Goal: Information Seeking & Learning: Learn about a topic

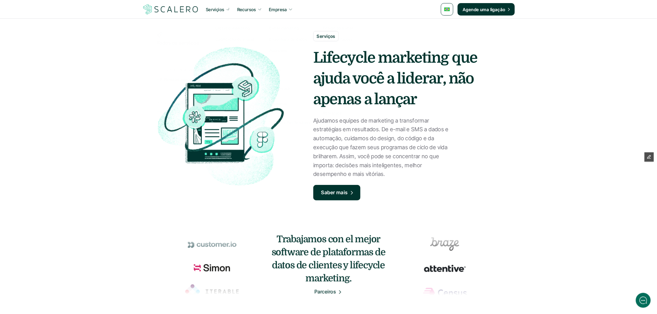
click at [176, 10] on img at bounding box center [170, 9] width 57 height 12
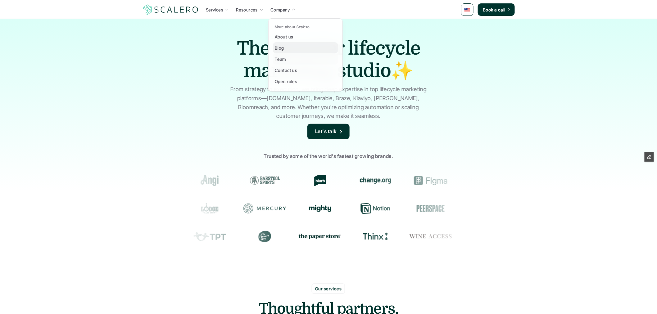
click at [284, 48] on div "Blog" at bounding box center [281, 47] width 13 height 7
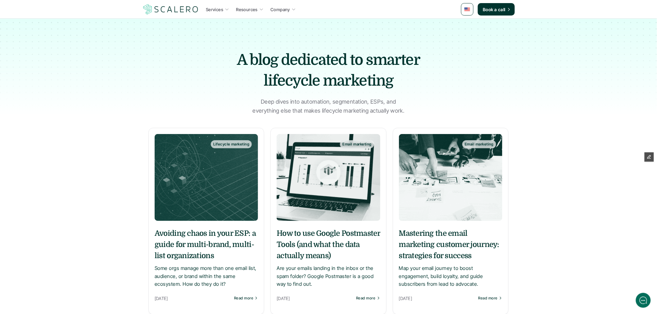
click at [220, 188] on img at bounding box center [206, 177] width 103 height 87
